Goal: Task Accomplishment & Management: Complete application form

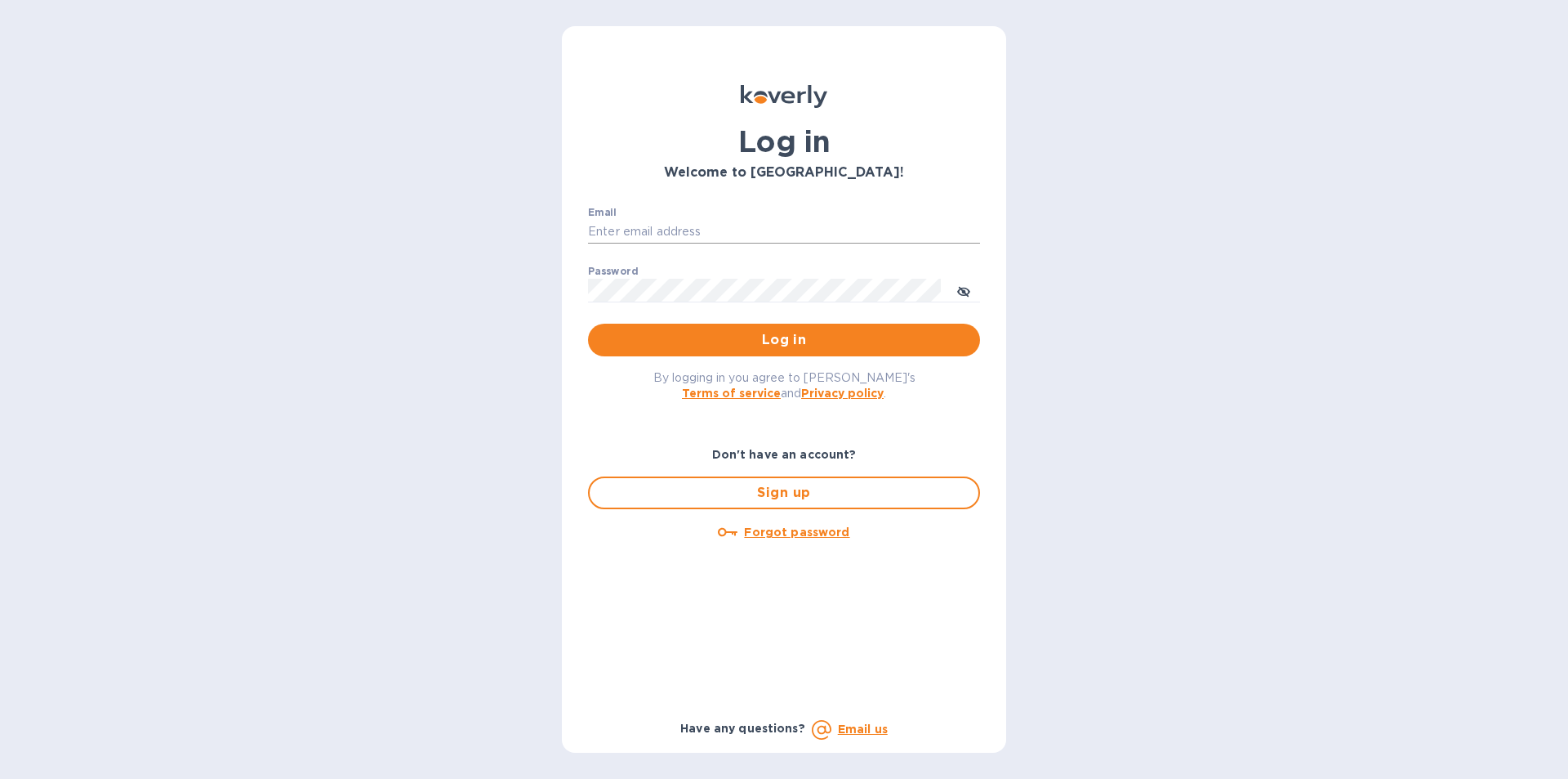
click at [633, 232] on input "Email" at bounding box center [784, 232] width 392 height 24
type input "[EMAIL_ADDRESS][DOMAIN_NAME]"
click at [712, 341] on span "Log in" at bounding box center [784, 340] width 366 height 19
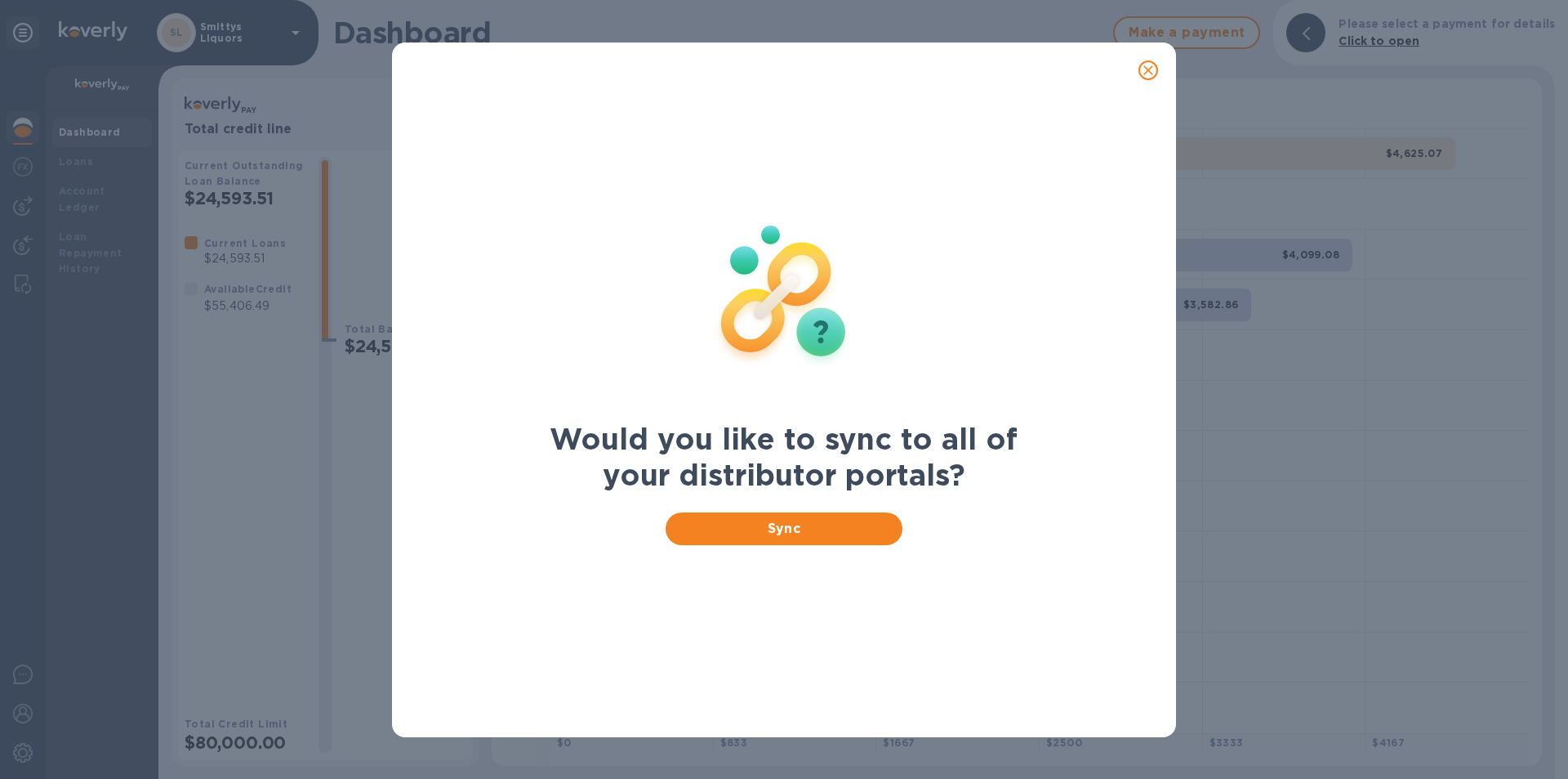
click at [836, 307] on img at bounding box center [784, 294] width 216 height 216
click at [707, 319] on img at bounding box center [784, 294] width 216 height 216
click at [798, 534] on span "Sync" at bounding box center [784, 529] width 211 height 19
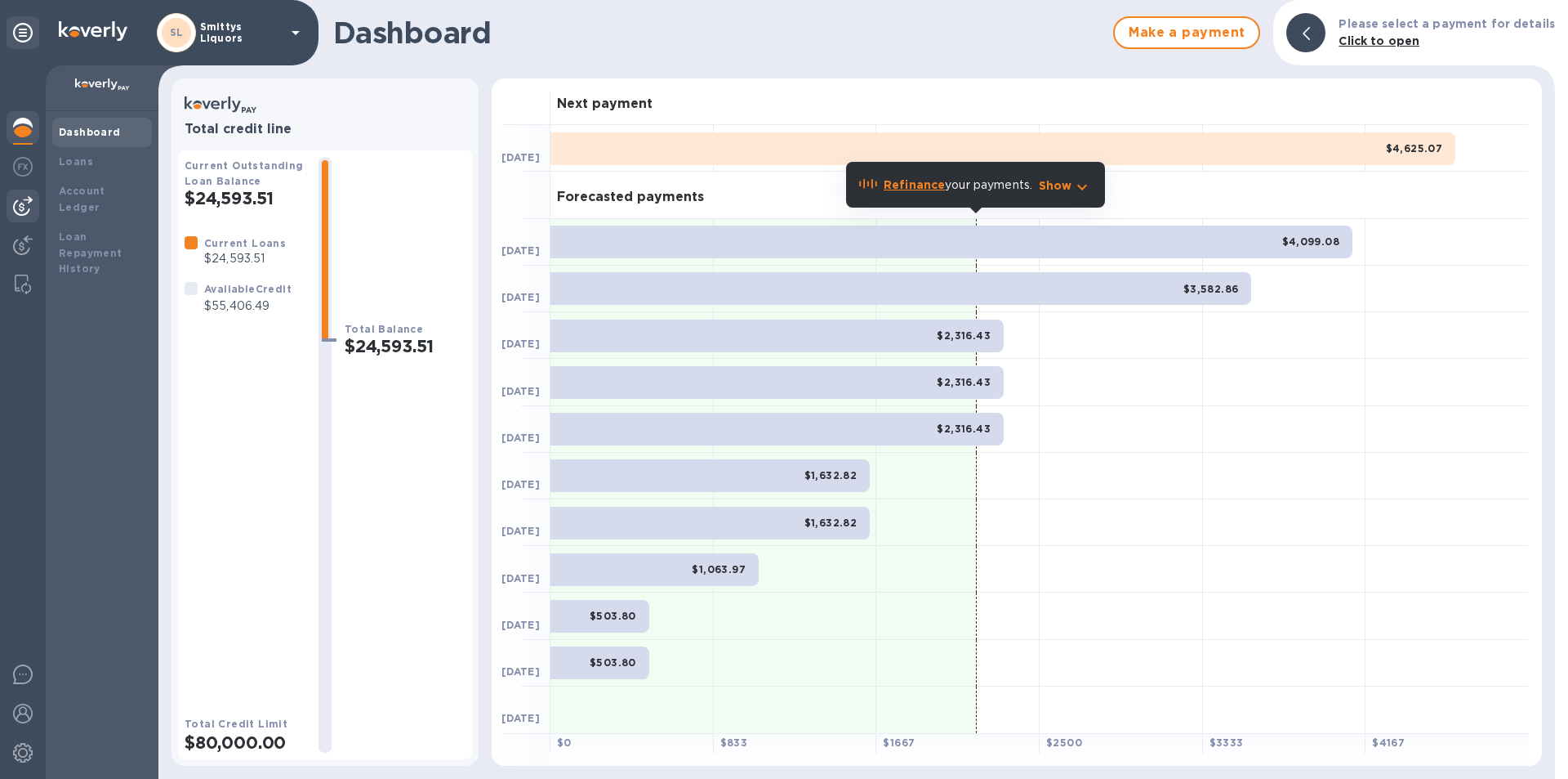
click at [24, 204] on img at bounding box center [22, 205] width 19 height 19
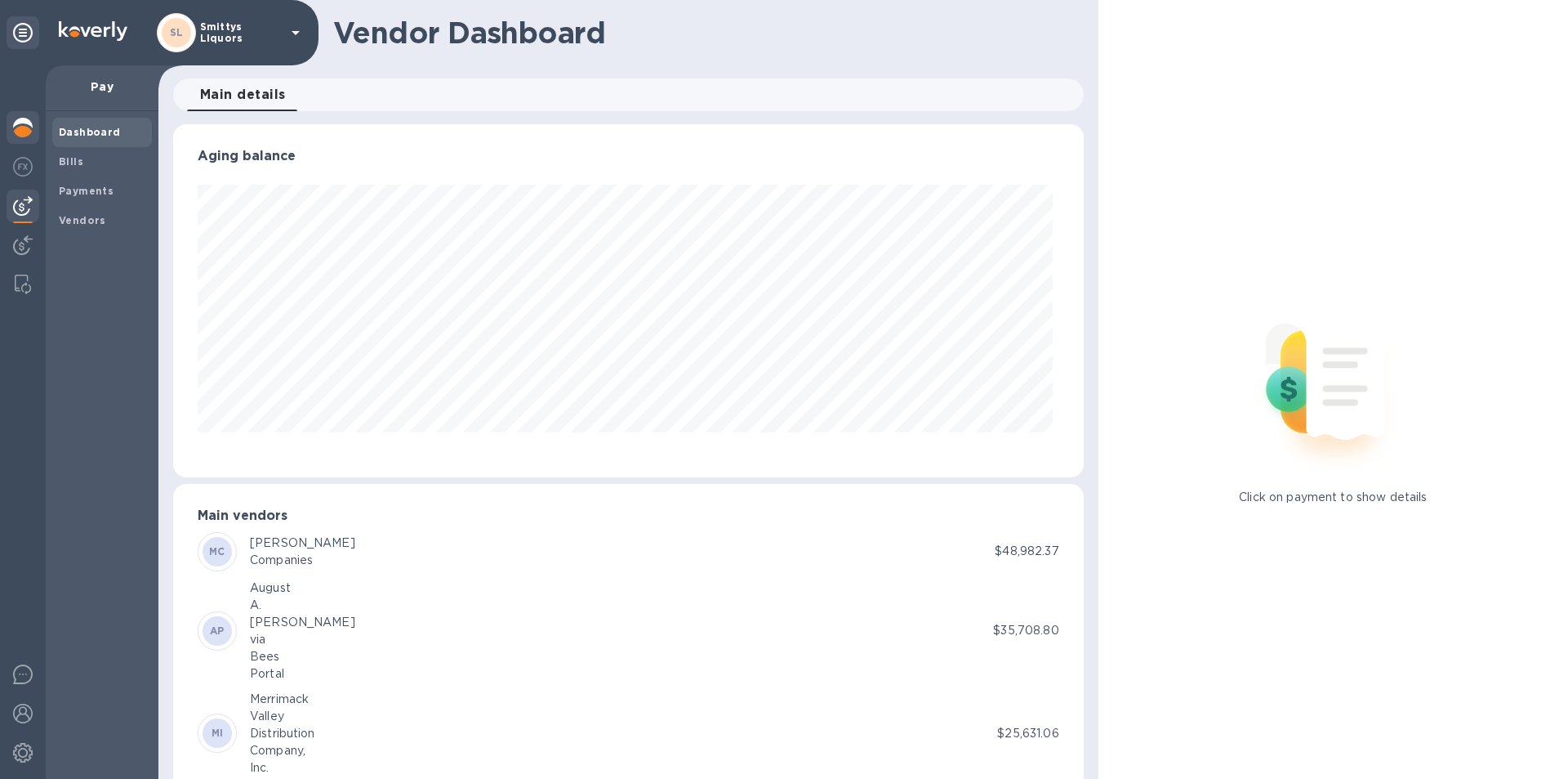
scroll to position [353, 903]
click at [84, 214] on b "Vendors" at bounding box center [82, 220] width 48 height 13
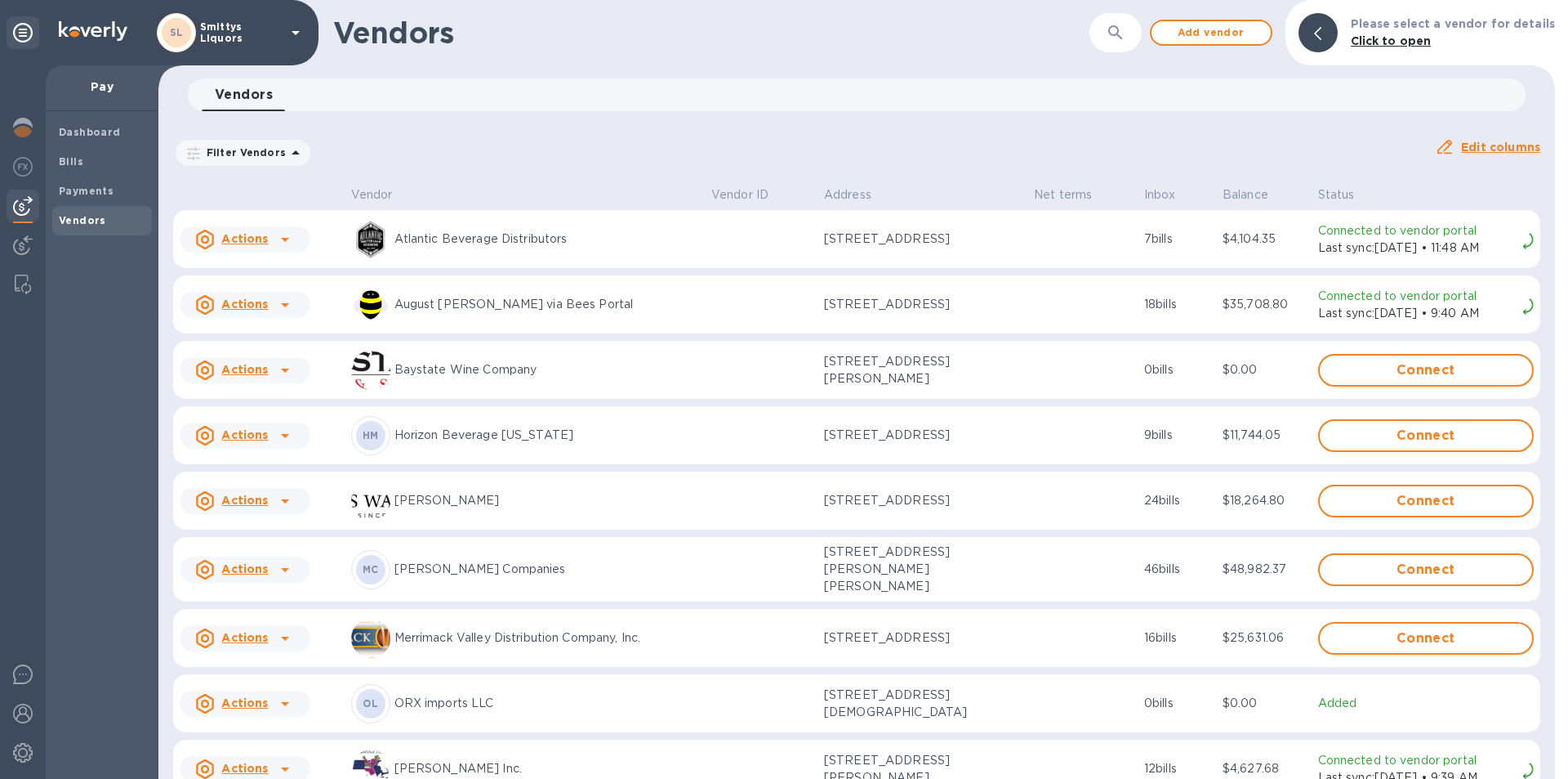
scroll to position [85, 0]
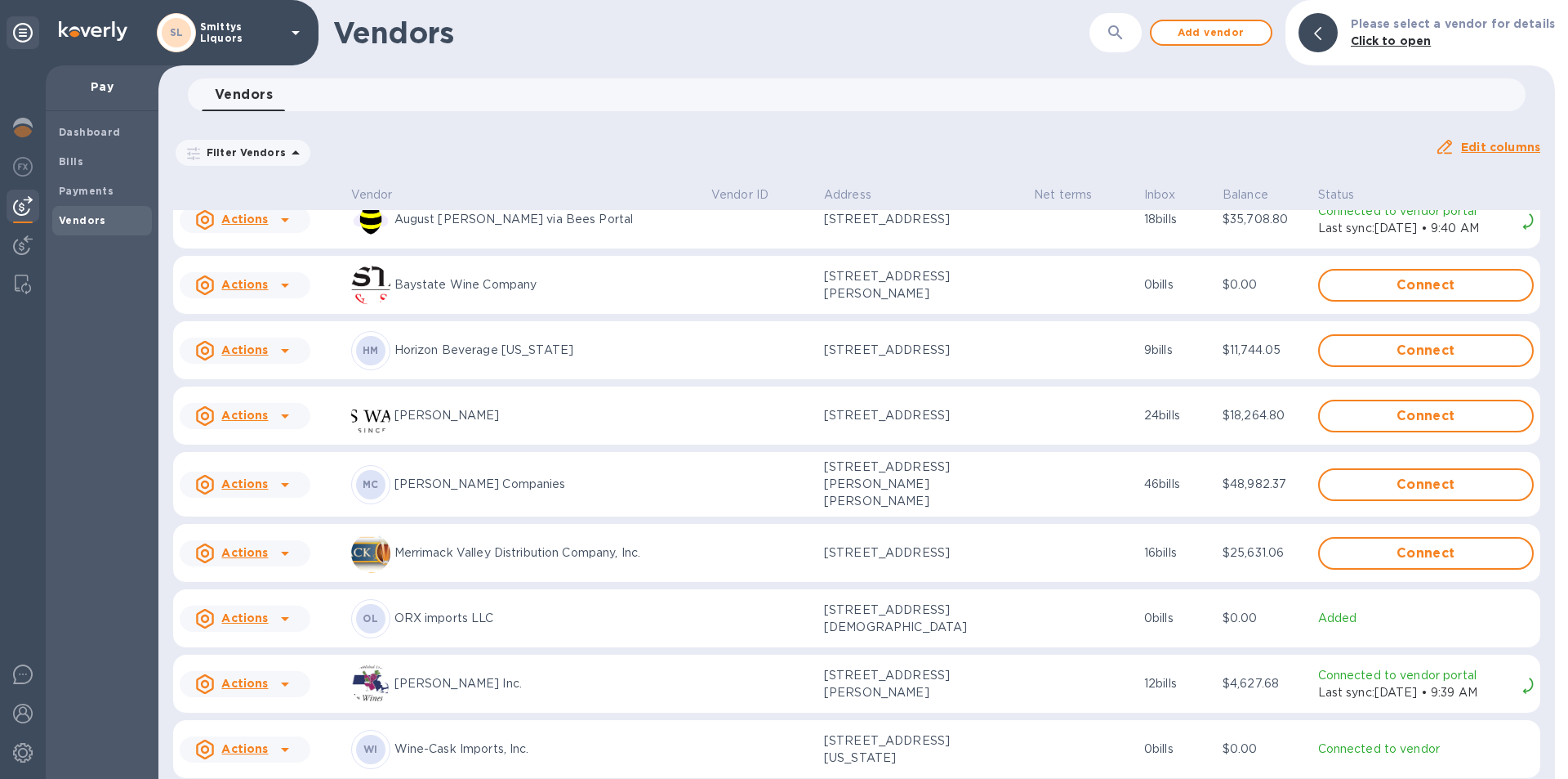
click at [283, 544] on icon at bounding box center [285, 553] width 19 height 19
click at [271, 608] on b "Add new bill" at bounding box center [264, 612] width 76 height 13
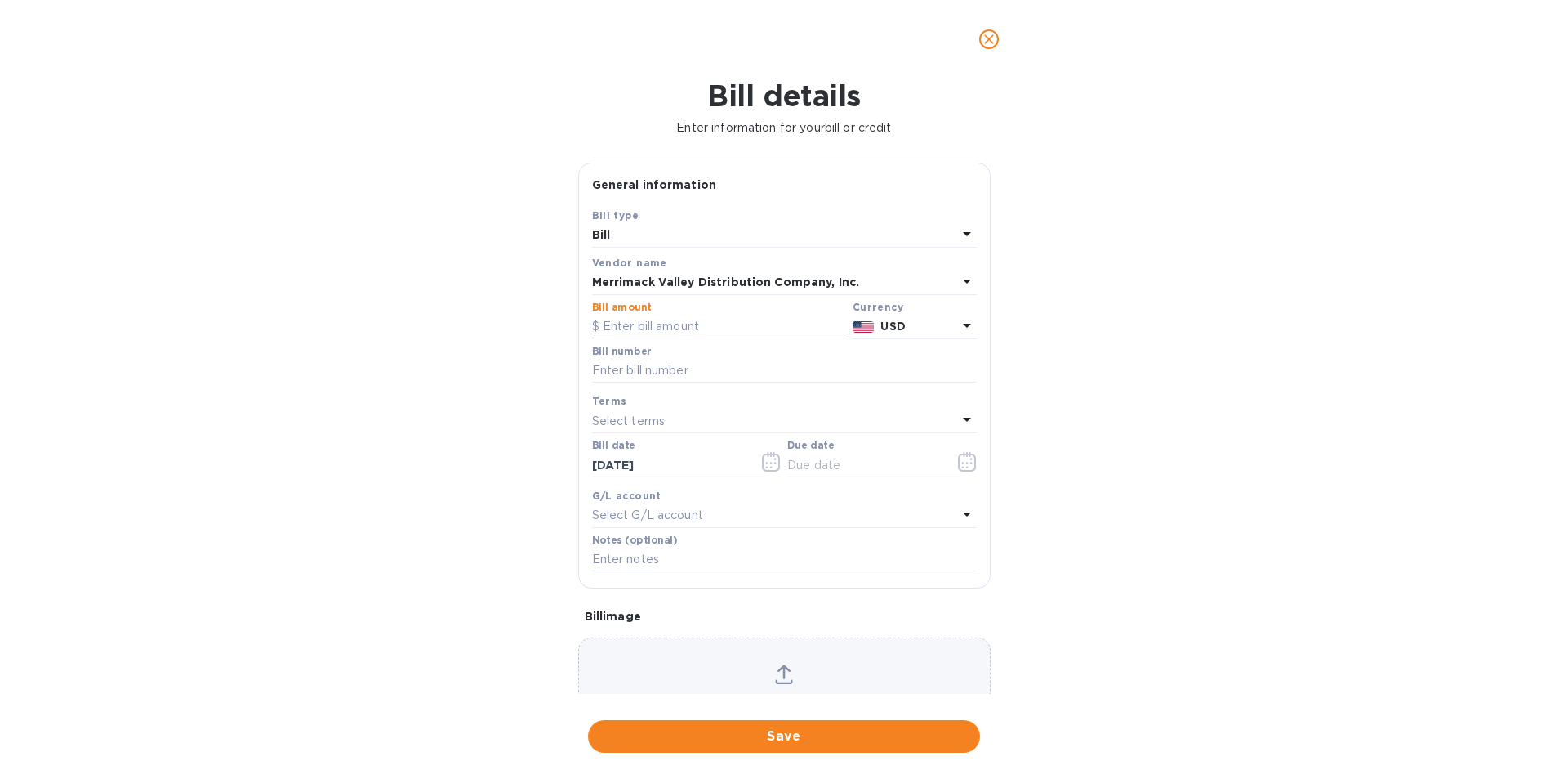
click at [672, 325] on input "text" at bounding box center [719, 326] width 254 height 24
type input "5,948.39"
click at [642, 370] on input "text" at bounding box center [784, 370] width 384 height 24
type input "581422"
click at [756, 466] on button "button" at bounding box center [771, 462] width 38 height 39
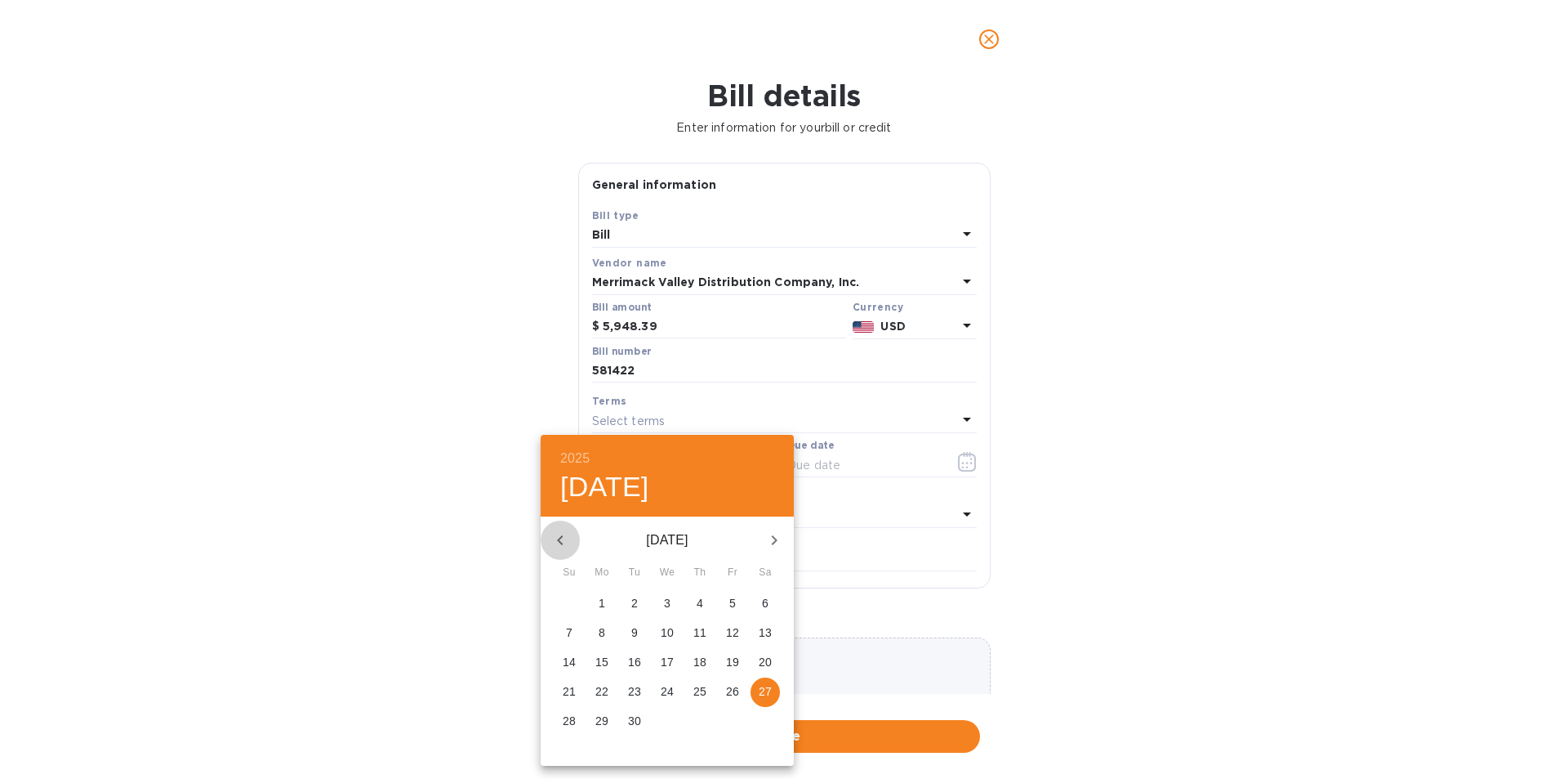
click at [565, 541] on icon "button" at bounding box center [561, 540] width 19 height 19
click at [664, 723] on p "30" at bounding box center [667, 721] width 13 height 17
type input "[DATE]"
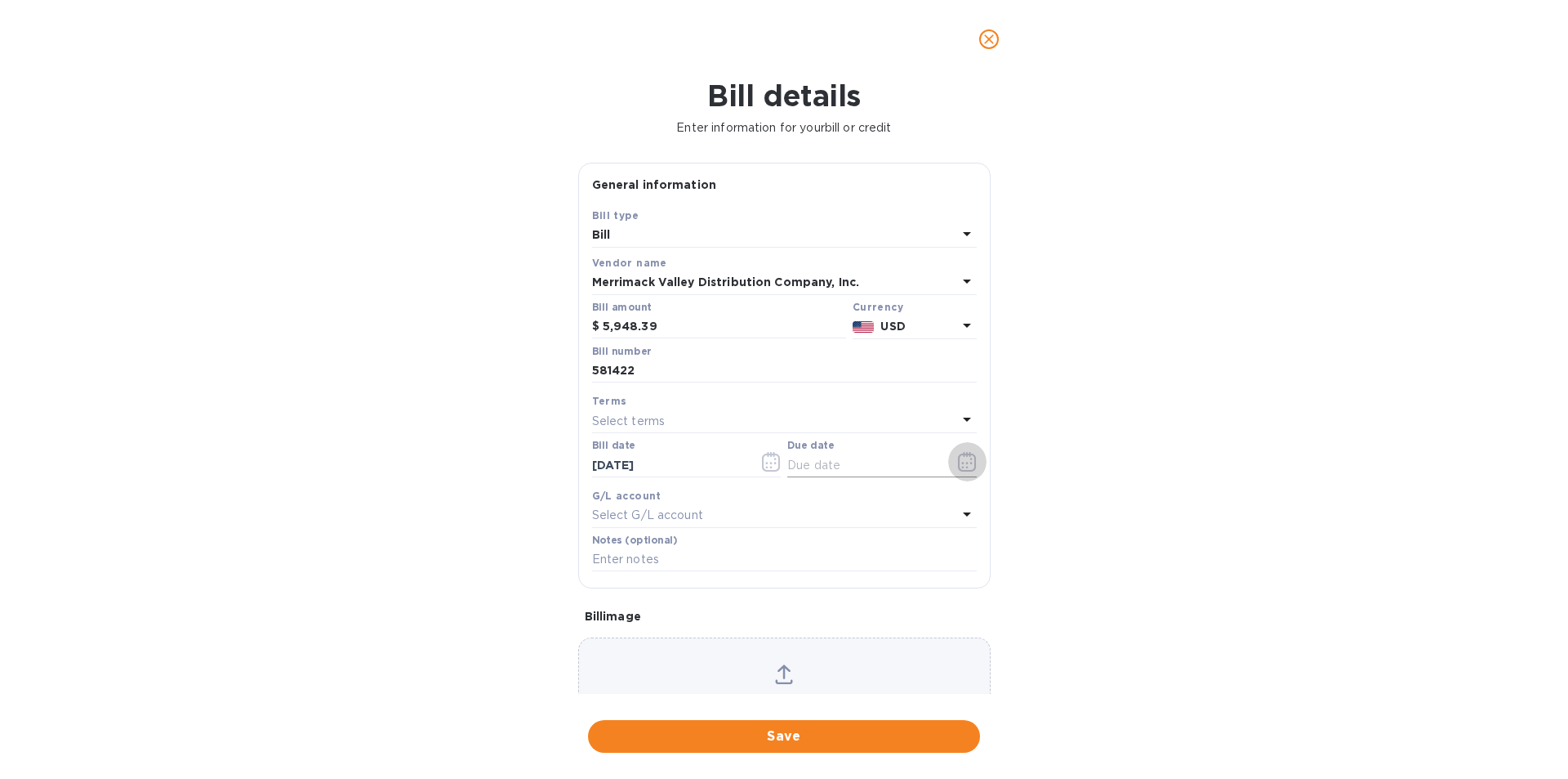
click at [963, 462] on icon "button" at bounding box center [967, 462] width 18 height 19
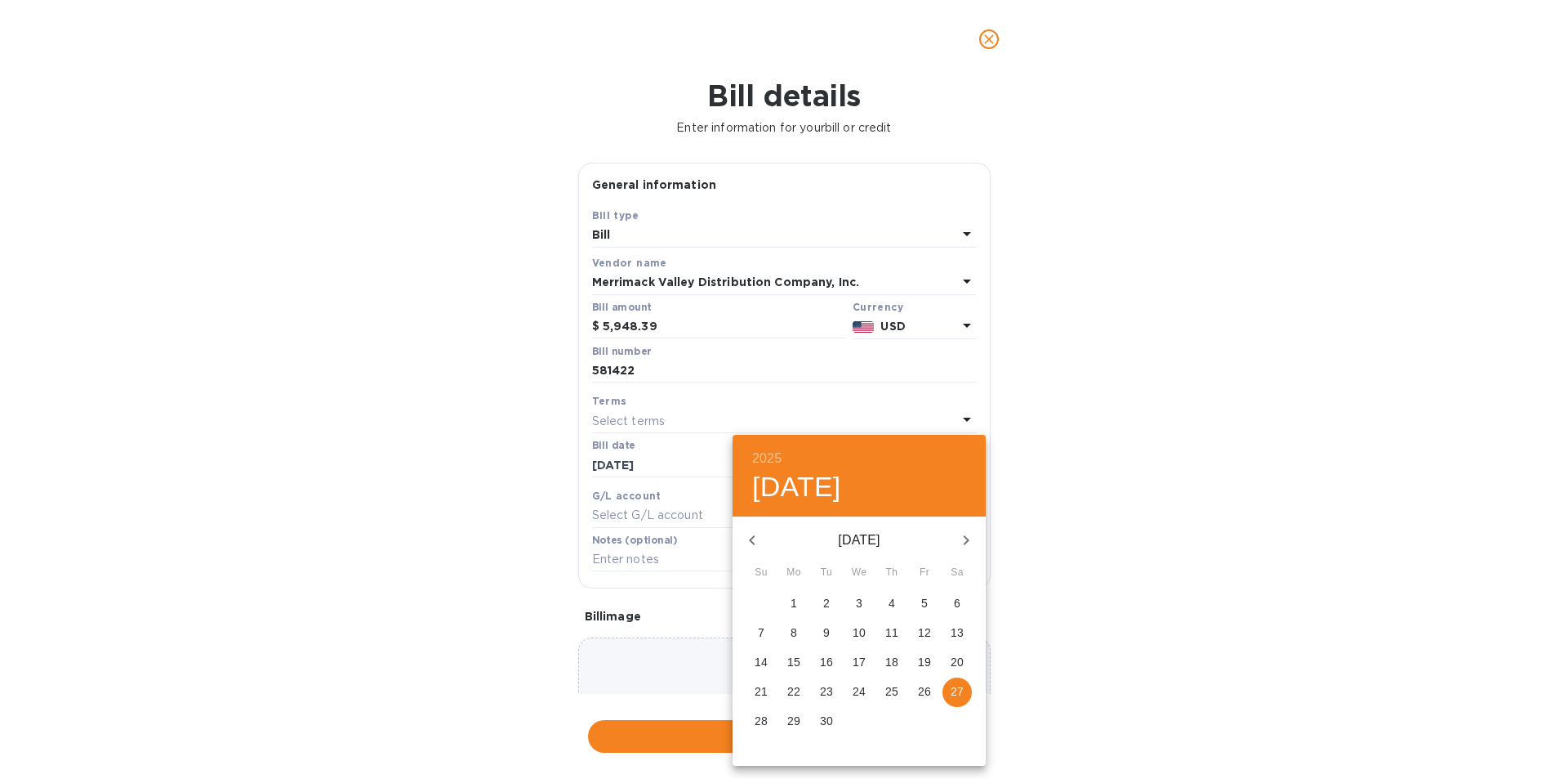
click at [787, 723] on p "29" at bounding box center [793, 721] width 13 height 17
type input "[DATE]"
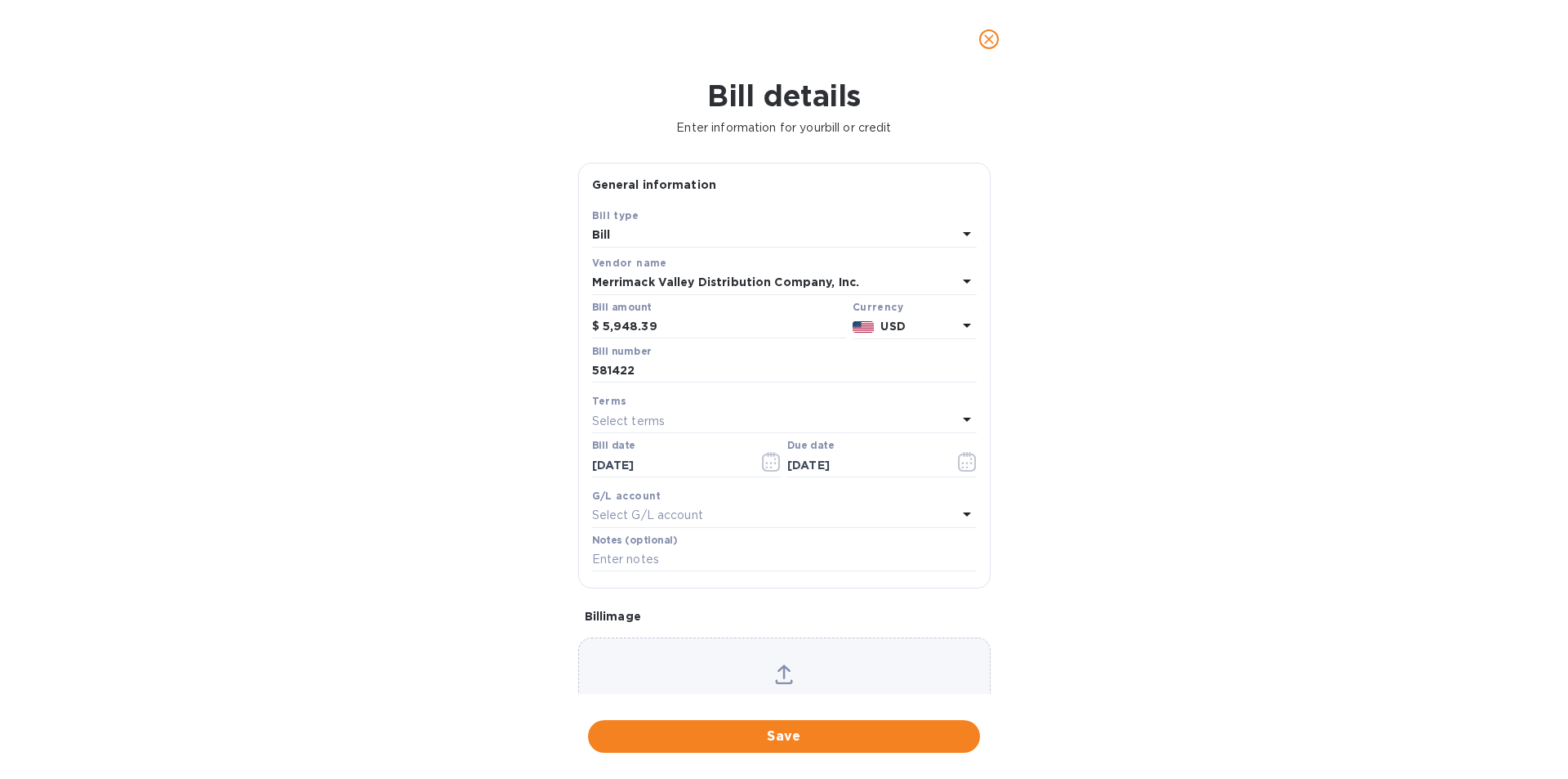
click at [748, 733] on span "Save" at bounding box center [784, 736] width 366 height 19
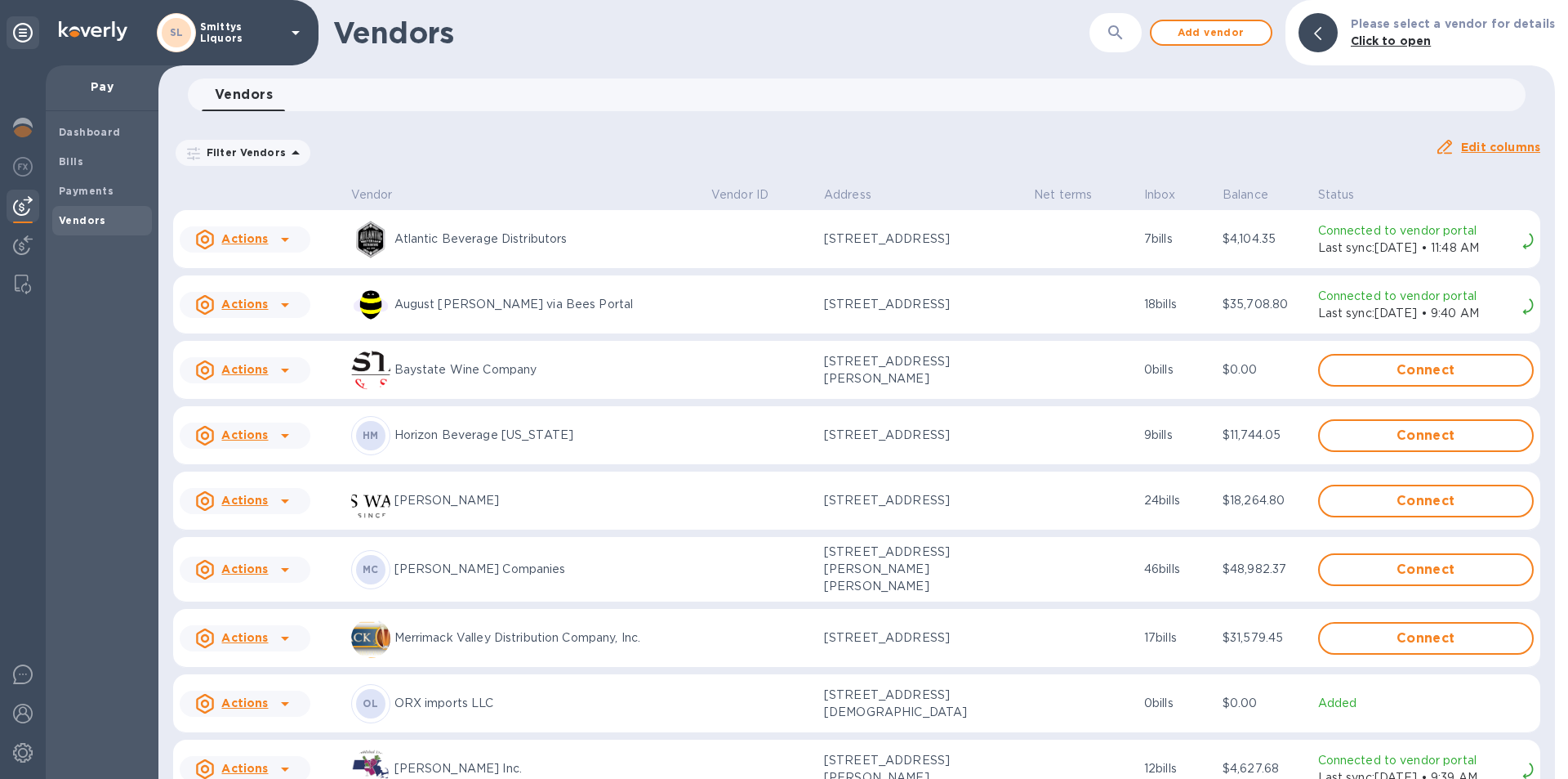
click at [289, 632] on icon at bounding box center [285, 638] width 19 height 19
click at [258, 695] on b "Add new bill" at bounding box center [264, 697] width 76 height 13
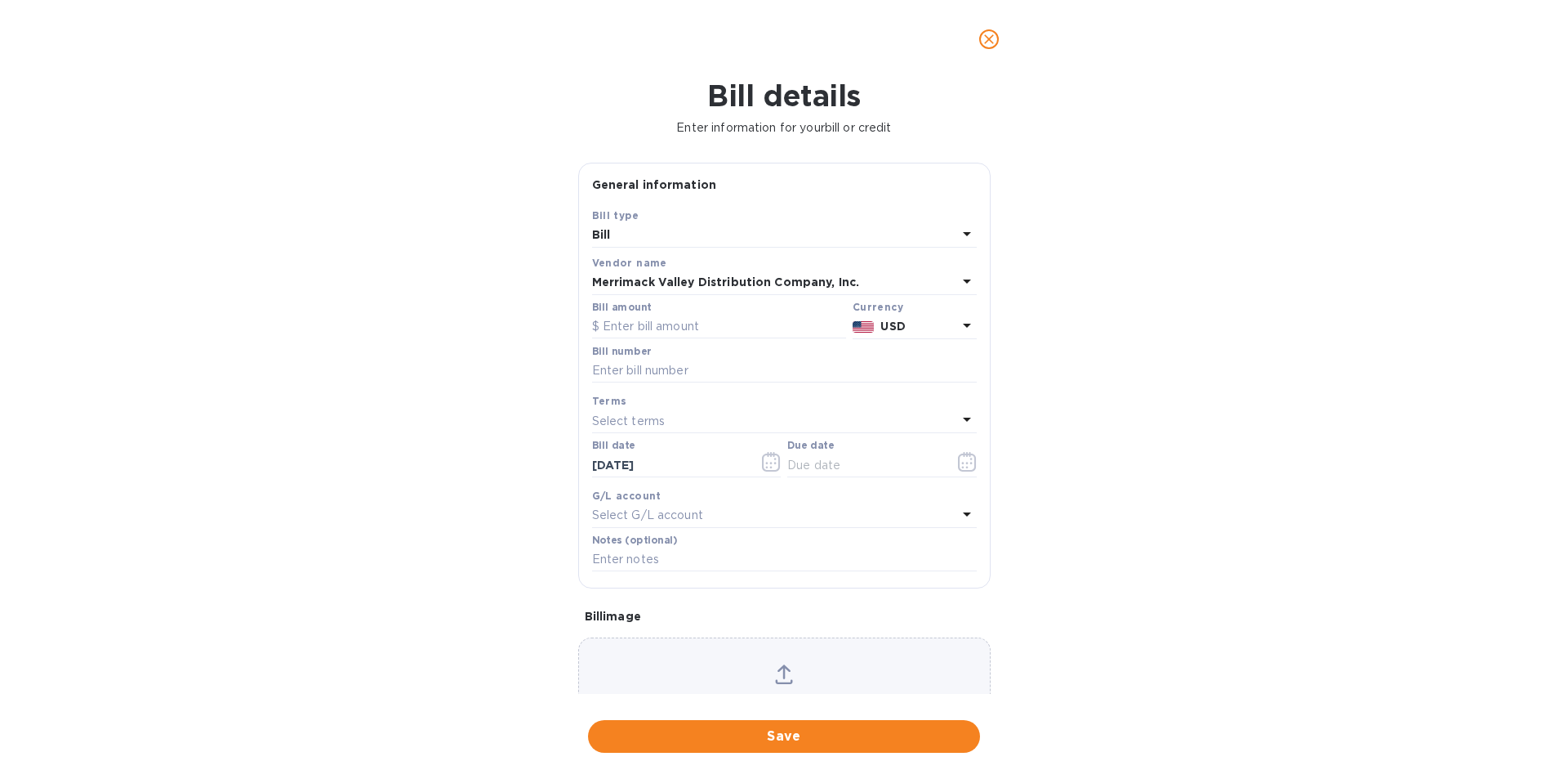
click at [989, 42] on icon "close" at bounding box center [989, 39] width 17 height 17
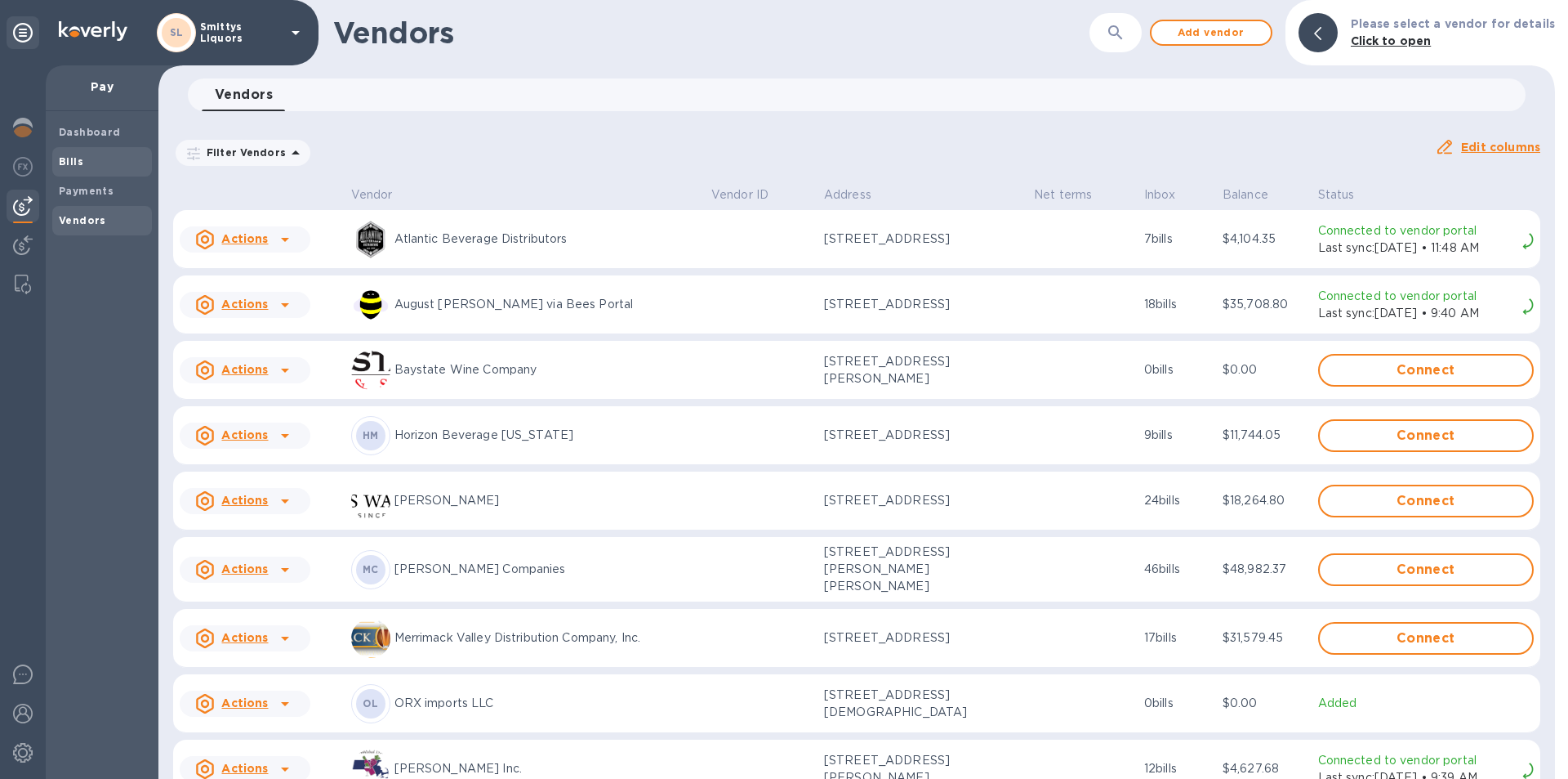
click at [69, 158] on b "Bills" at bounding box center [70, 161] width 24 height 13
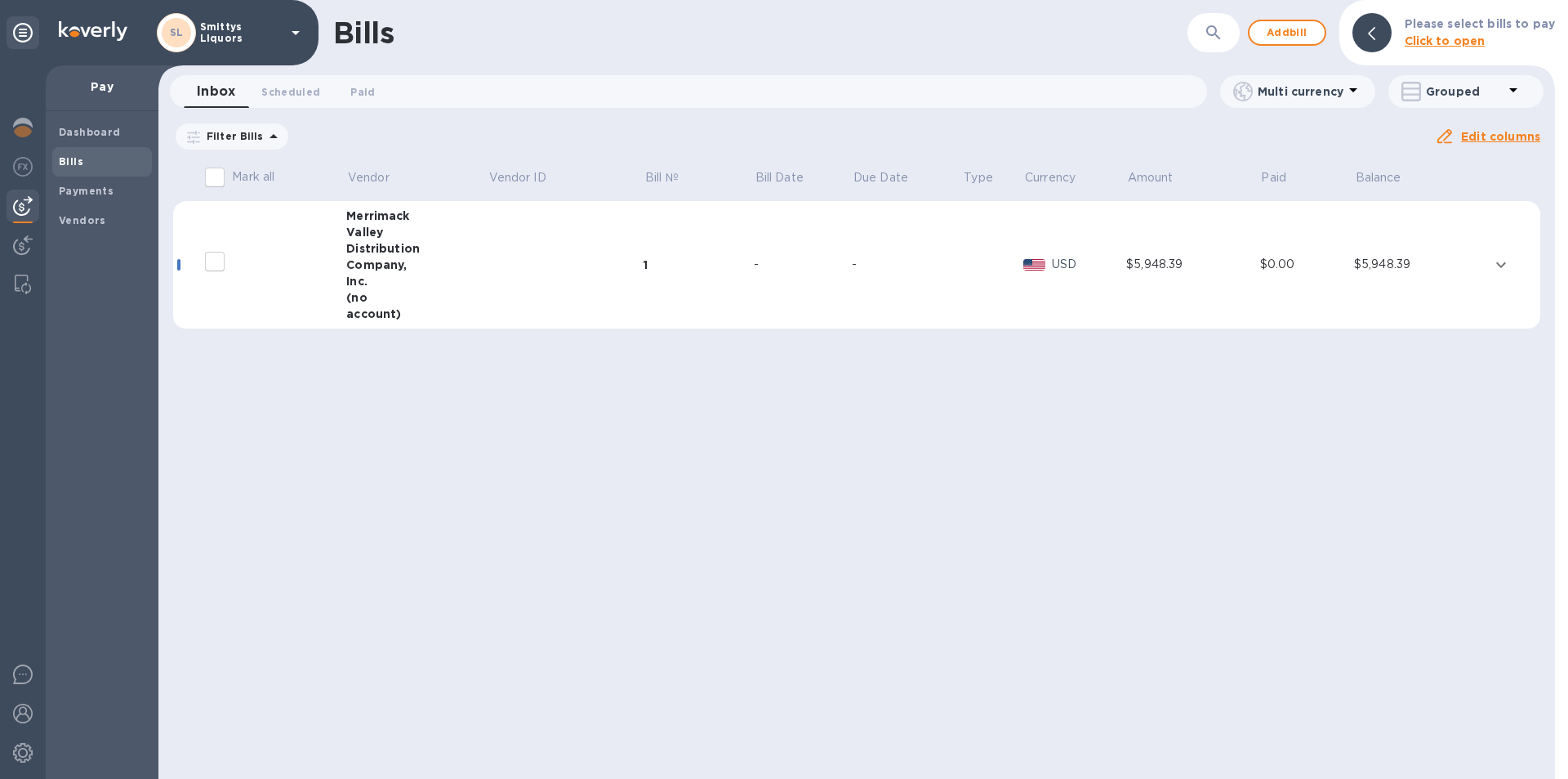
click at [1499, 267] on icon "expand row" at bounding box center [1502, 265] width 19 height 19
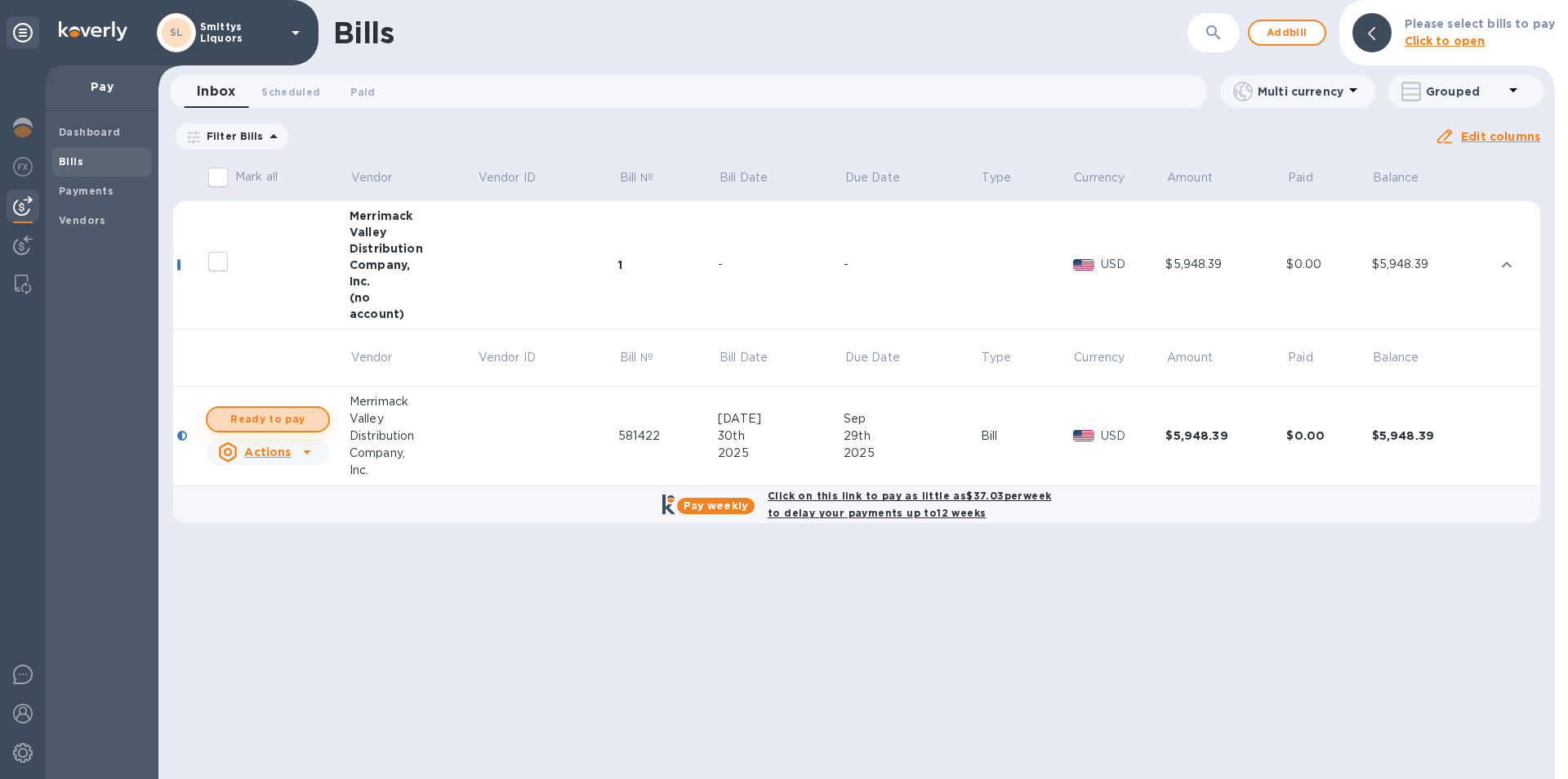
click at [260, 425] on span "Ready to pay" at bounding box center [268, 419] width 94 height 19
checkbox input "true"
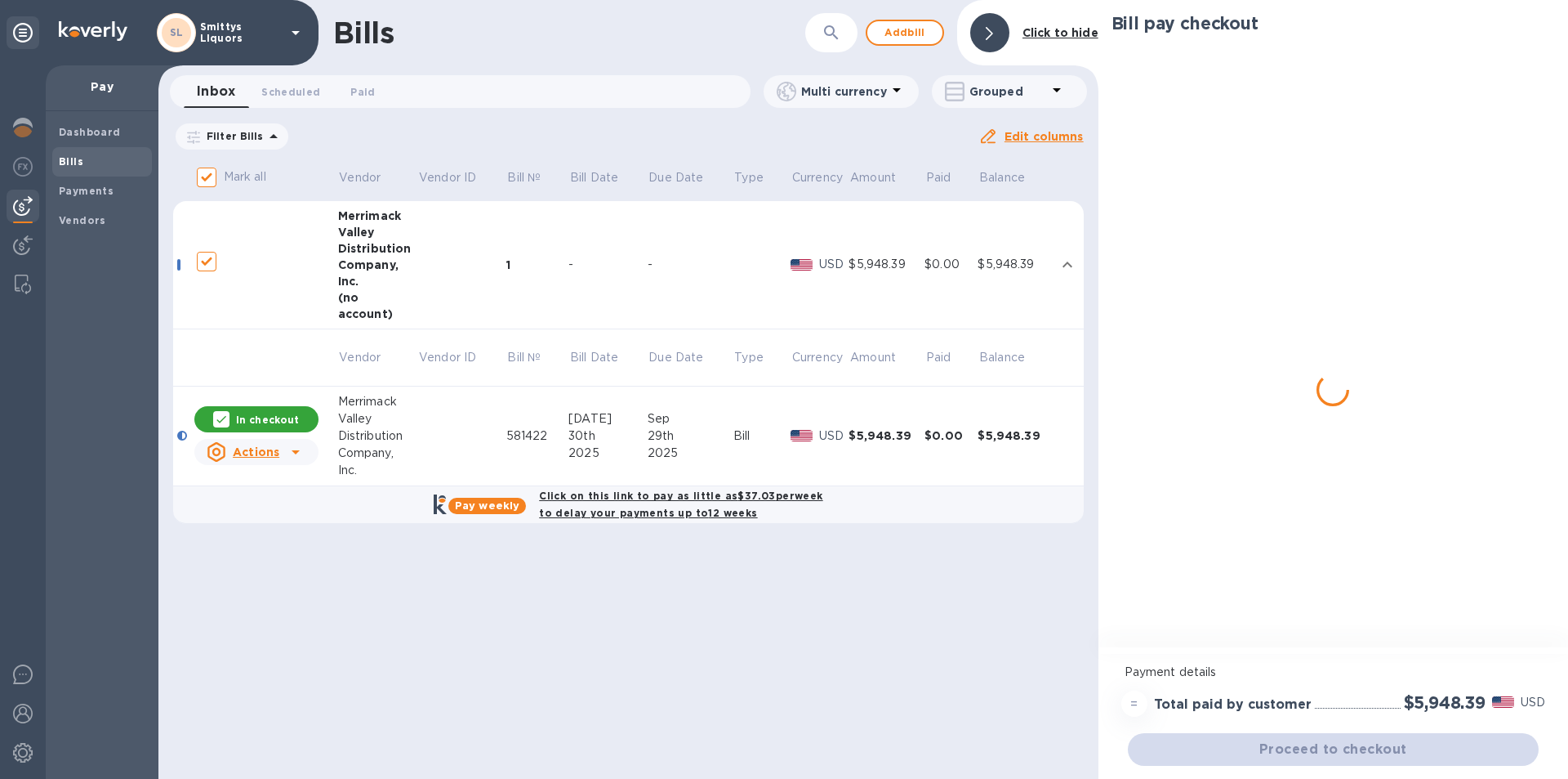
checkbox input "true"
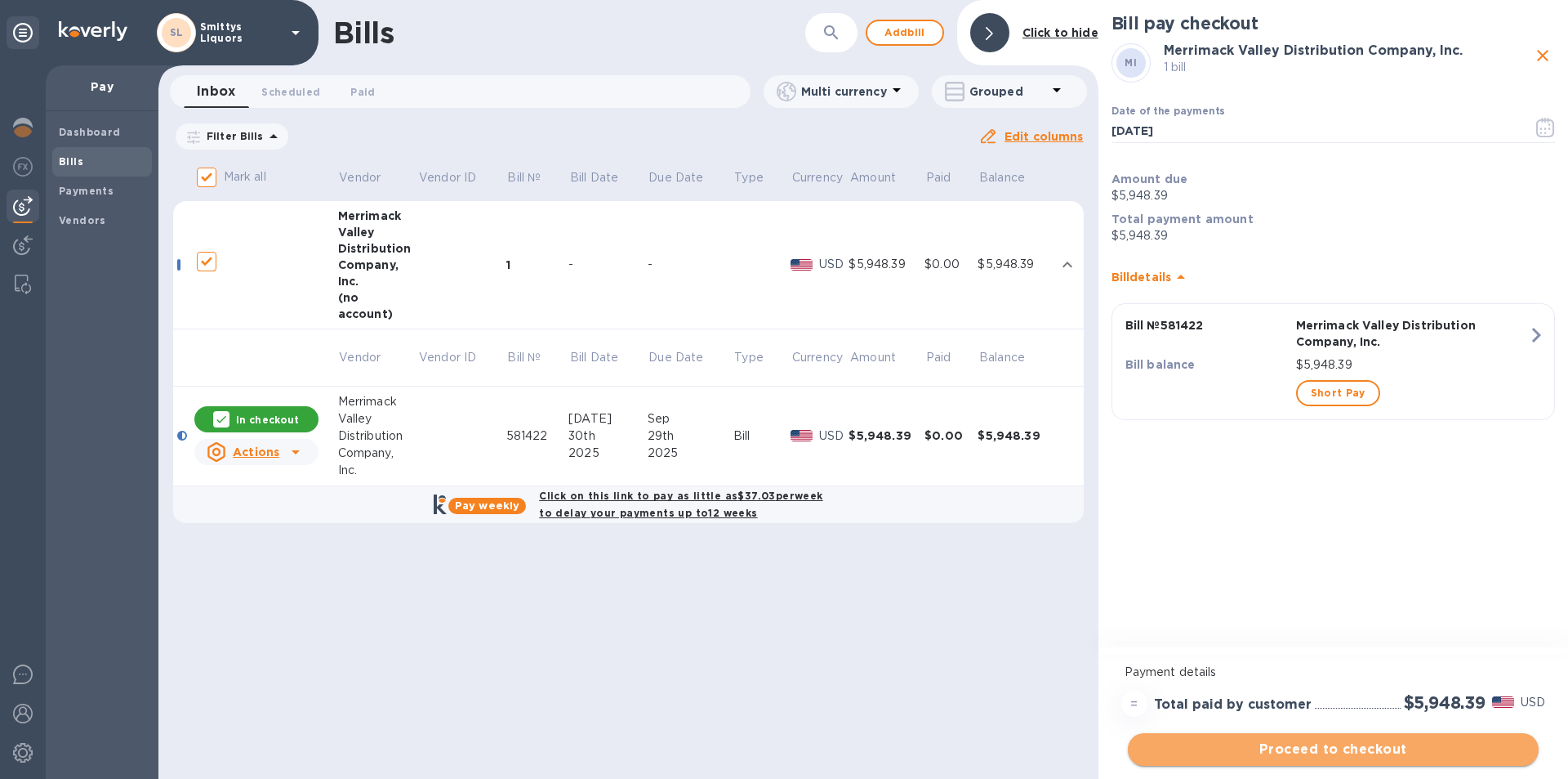
click at [1301, 756] on span "Proceed to checkout" at bounding box center [1333, 750] width 384 height 19
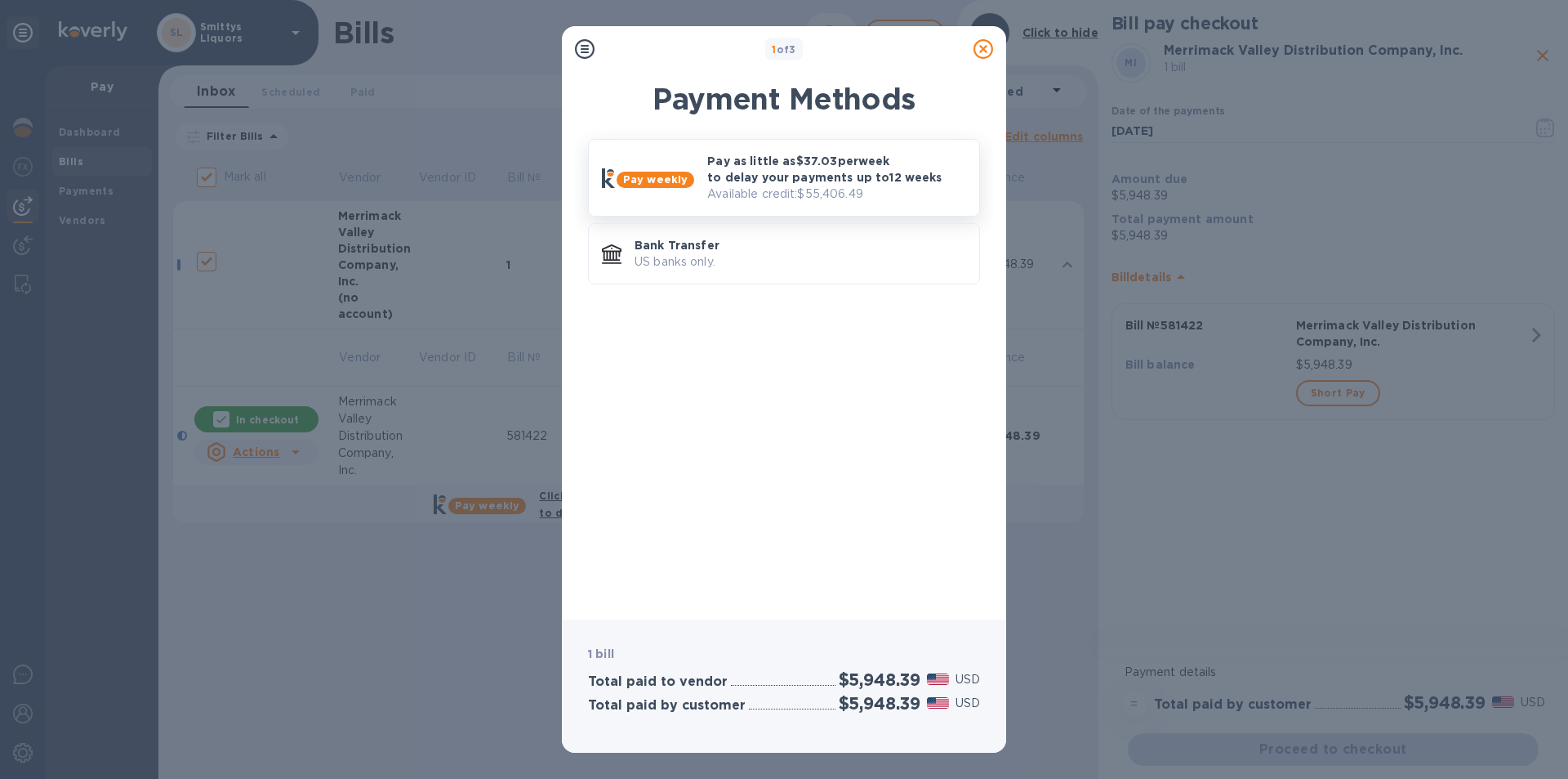
click at [736, 171] on p "Pay as little as $37.03 per week to delay your payments up to 12 weeks" at bounding box center [837, 169] width 259 height 33
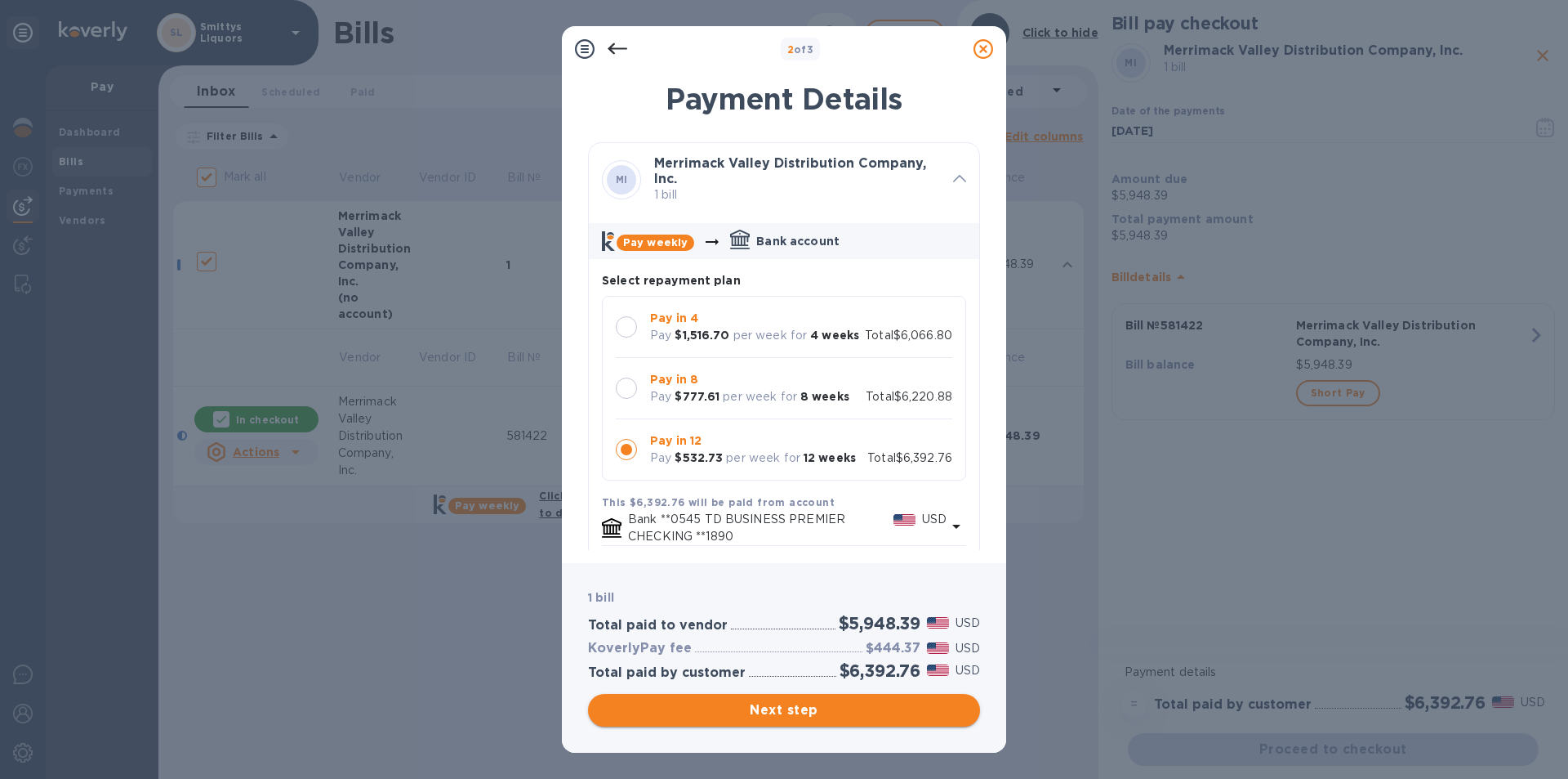
click at [764, 702] on span "Next step" at bounding box center [784, 710] width 366 height 19
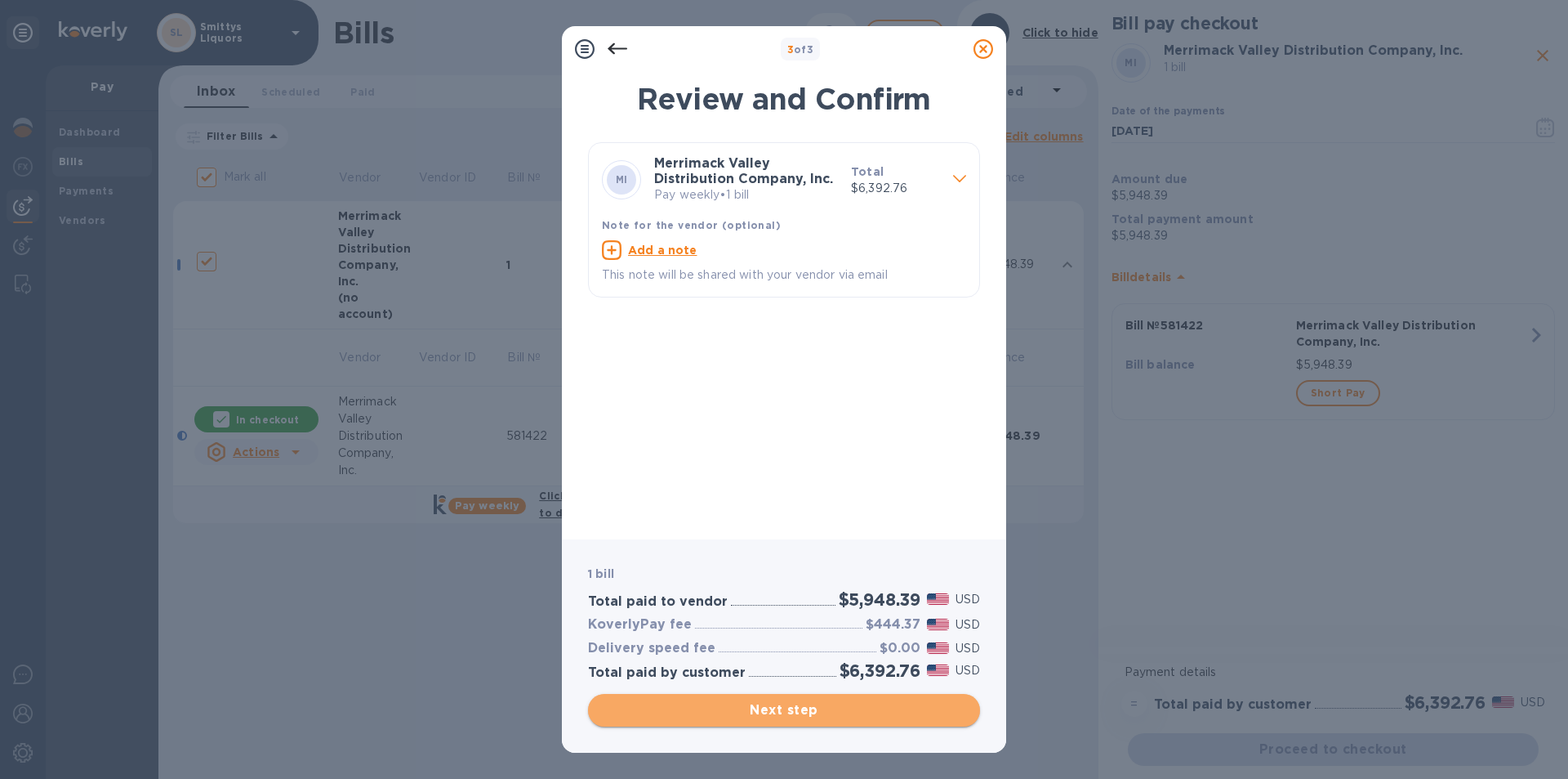
click at [784, 704] on span "Next step" at bounding box center [784, 710] width 366 height 19
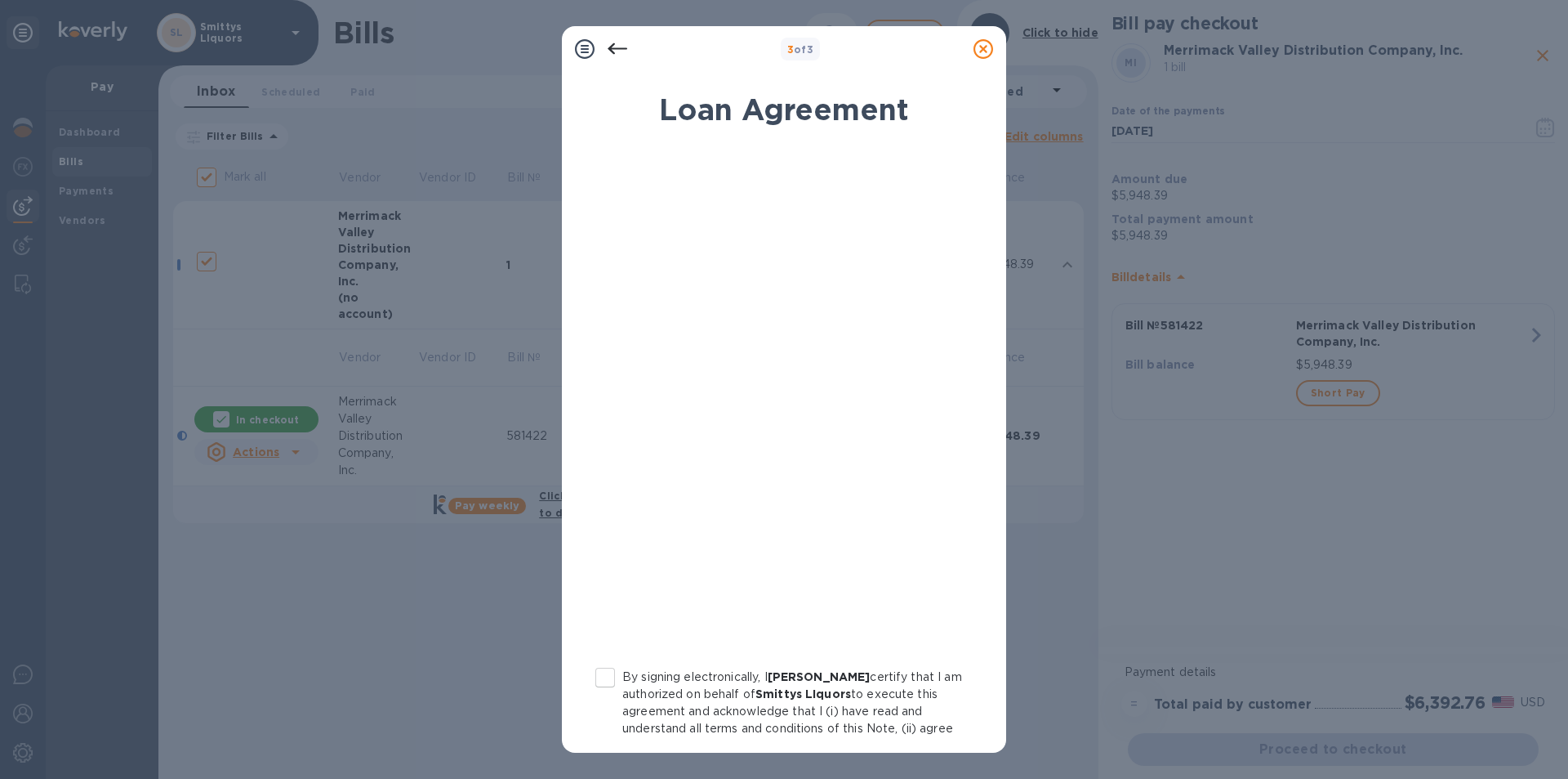
click at [609, 686] on input "By signing electronically, I [PERSON_NAME] certify that I am authorized on beha…" at bounding box center [604, 677] width 34 height 34
checkbox input "true"
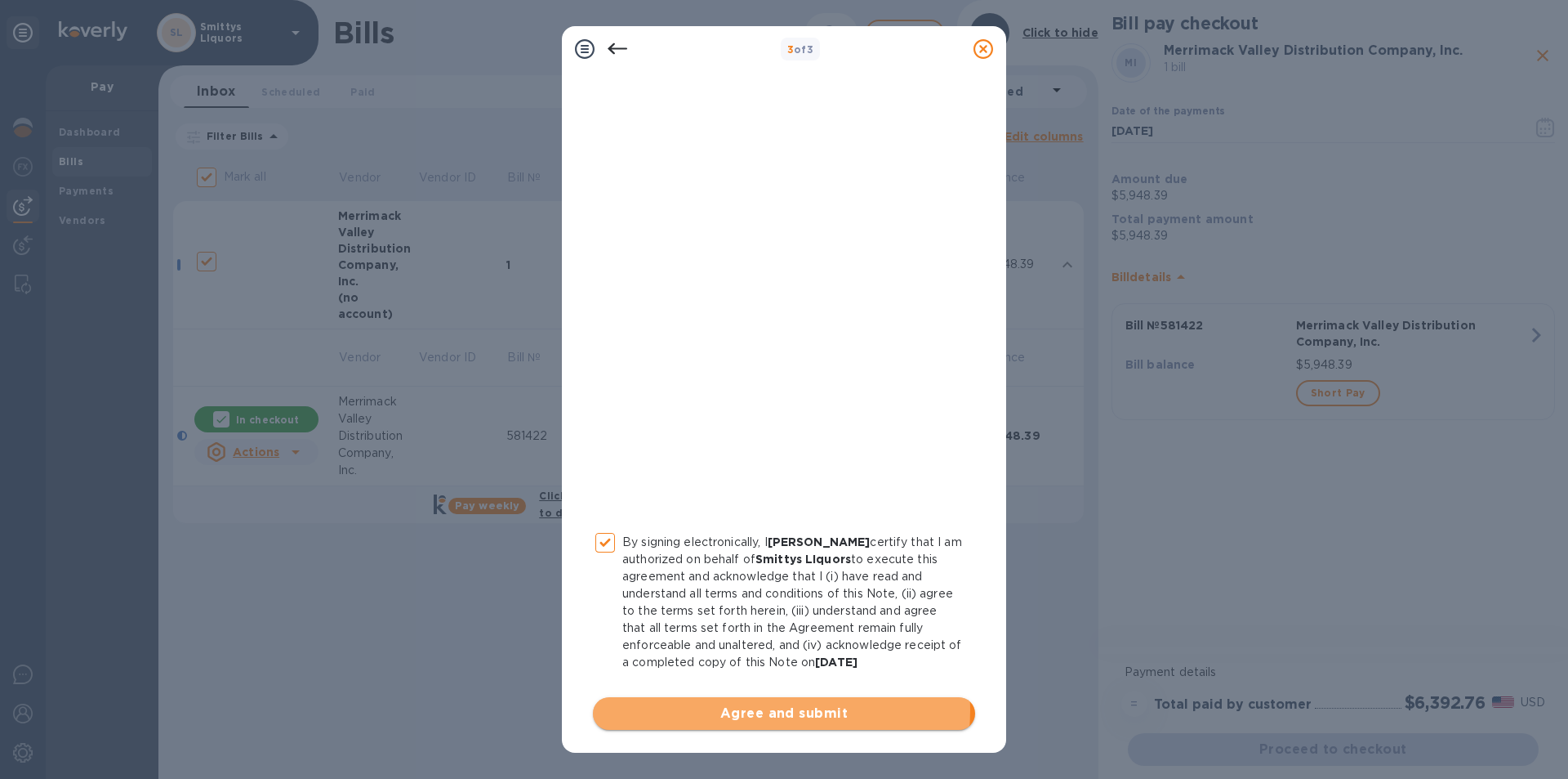
click at [765, 715] on span "Agree and submit" at bounding box center [784, 714] width 356 height 19
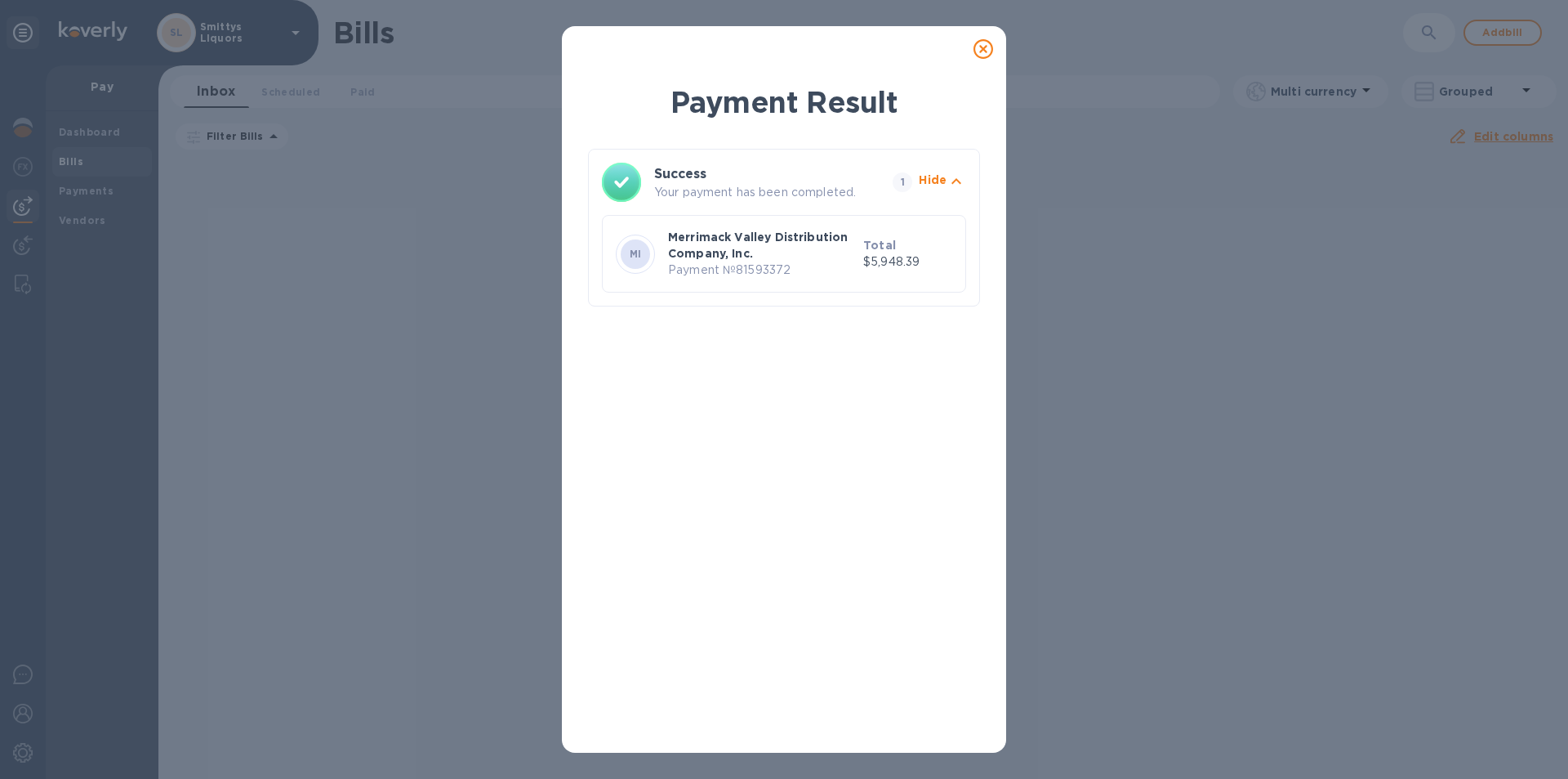
click at [988, 49] on icon at bounding box center [983, 49] width 19 height 19
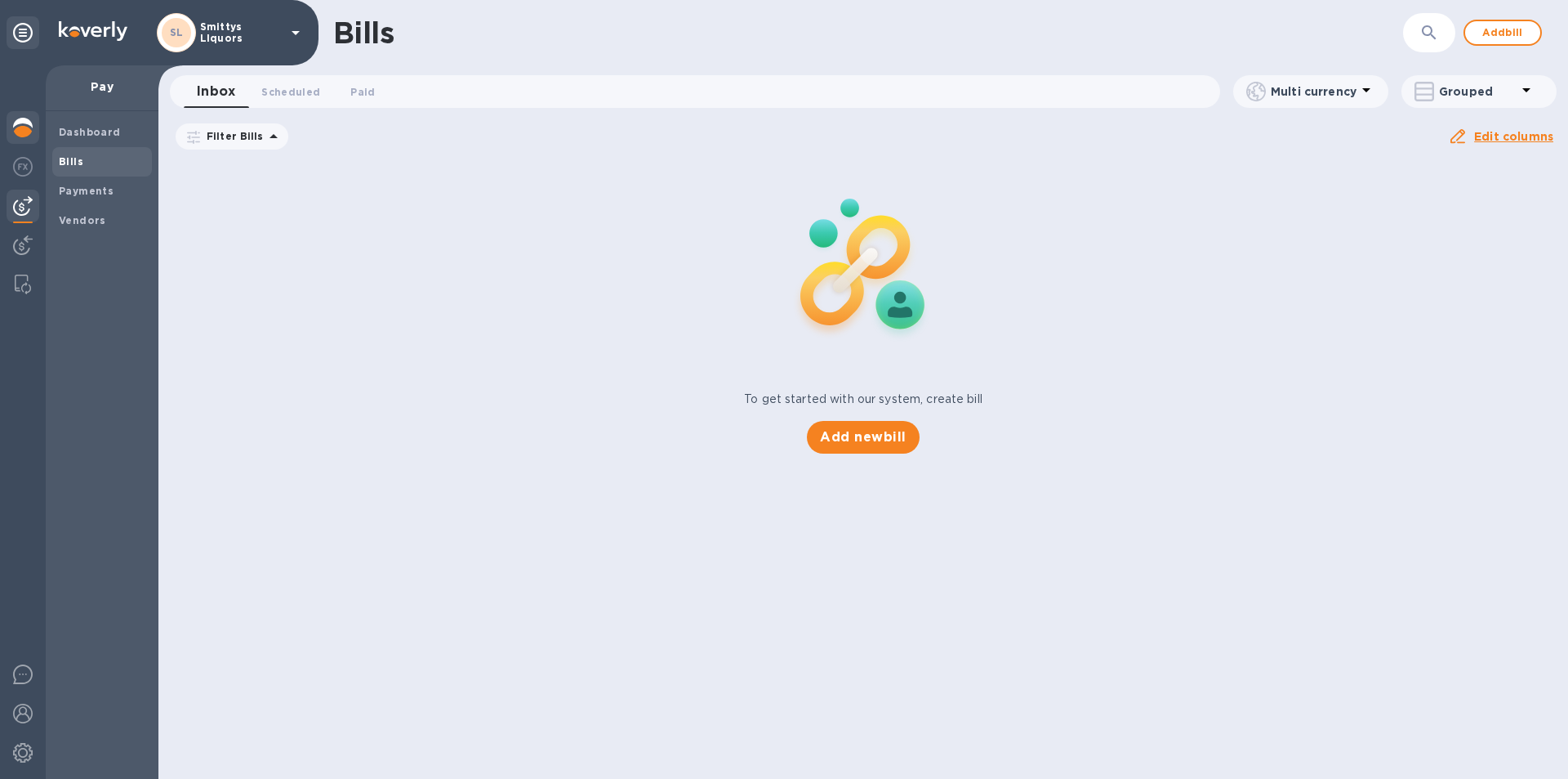
click at [21, 122] on img at bounding box center [22, 128] width 19 height 19
